Goal: Information Seeking & Learning: Learn about a topic

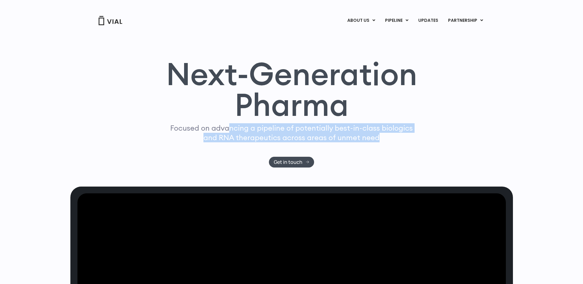
drag, startPoint x: 230, startPoint y: 129, endPoint x: 400, endPoint y: 136, distance: 170.5
click at [400, 136] on p "Focused on advancing a pipeline of potentially best-in-class biologics and RNA …" at bounding box center [292, 132] width 248 height 19
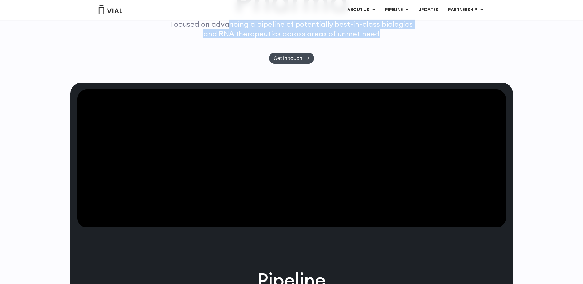
scroll to position [92, 0]
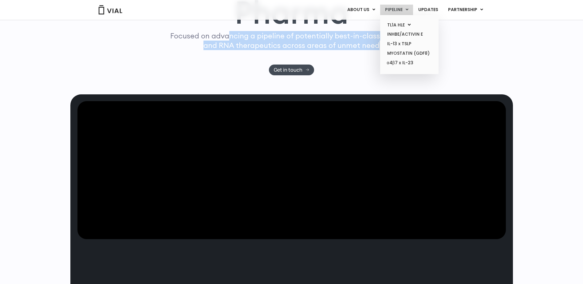
click at [394, 8] on link "PIPELINE" at bounding box center [396, 10] width 33 height 10
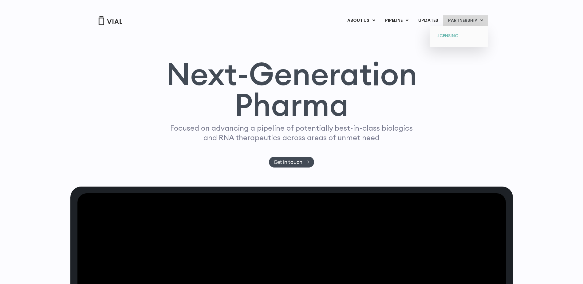
click at [452, 31] on link "LICENSING" at bounding box center [459, 36] width 54 height 10
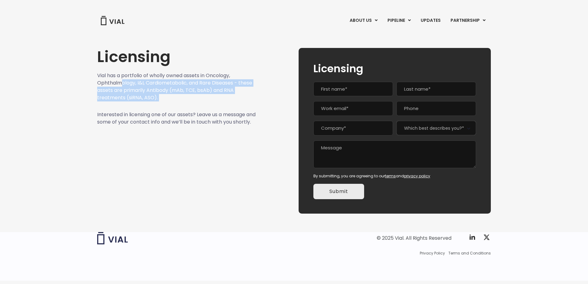
drag, startPoint x: 124, startPoint y: 82, endPoint x: 205, endPoint y: 104, distance: 84.2
click at [205, 104] on div "Licensing Vial has a portfolio of wholly owned assets in Oncology, Ophthalmolog…" at bounding box center [176, 131] width 159 height 166
click at [141, 100] on p "Vial has a portfolio of wholly owned assets in Oncology, Ophthalmology, I&I, Ca…" at bounding box center [176, 87] width 159 height 30
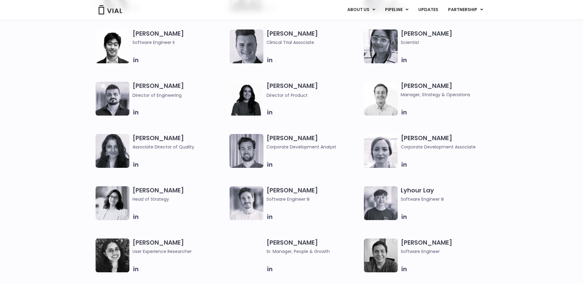
scroll to position [273, 0]
